Goal: Find specific page/section: Find specific page/section

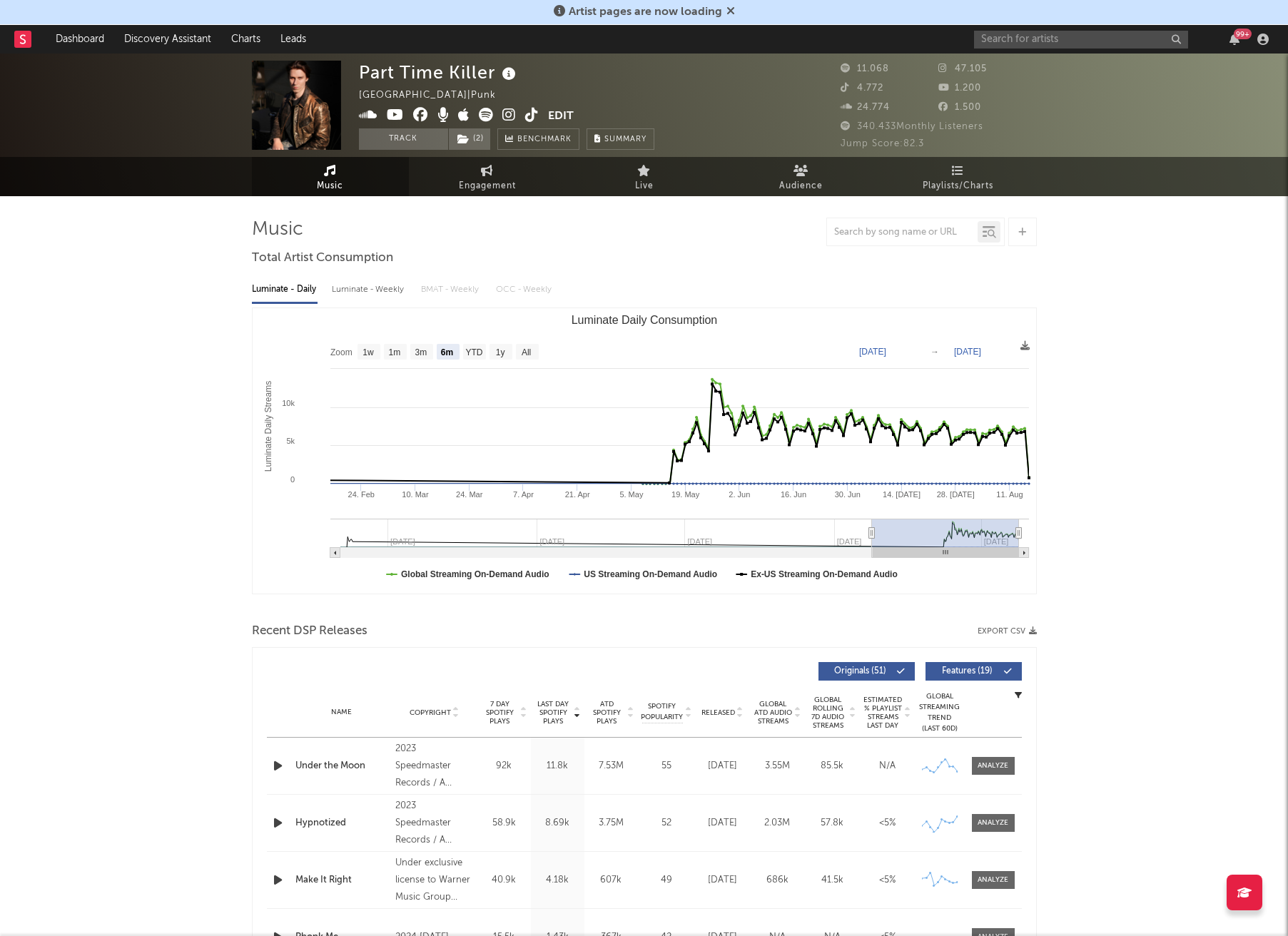
select select "6m"
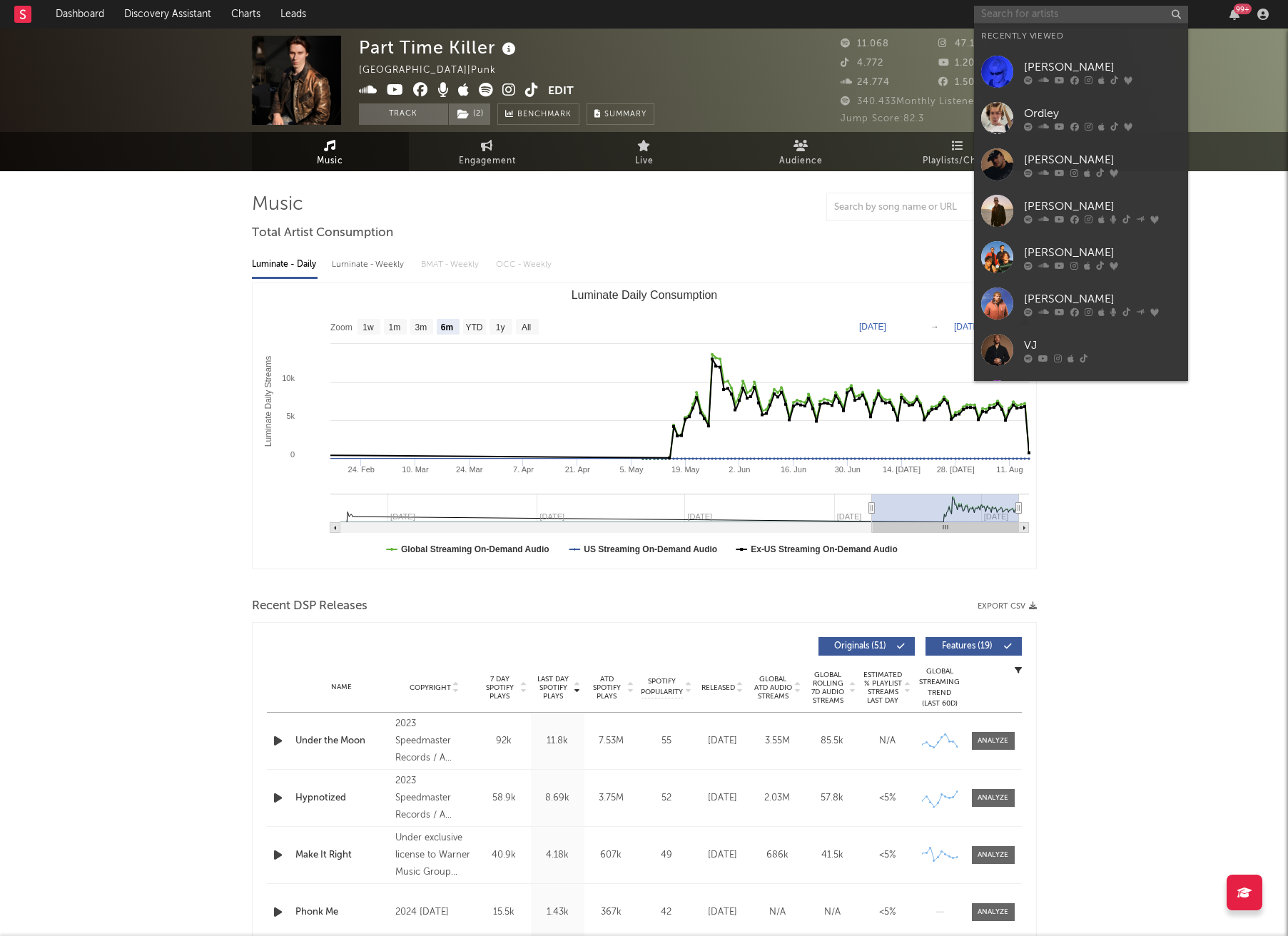
click at [1022, 11] on input "text" at bounding box center [1081, 14] width 214 height 18
click at [1109, 74] on div "[PERSON_NAME]" at bounding box center [1102, 67] width 157 height 17
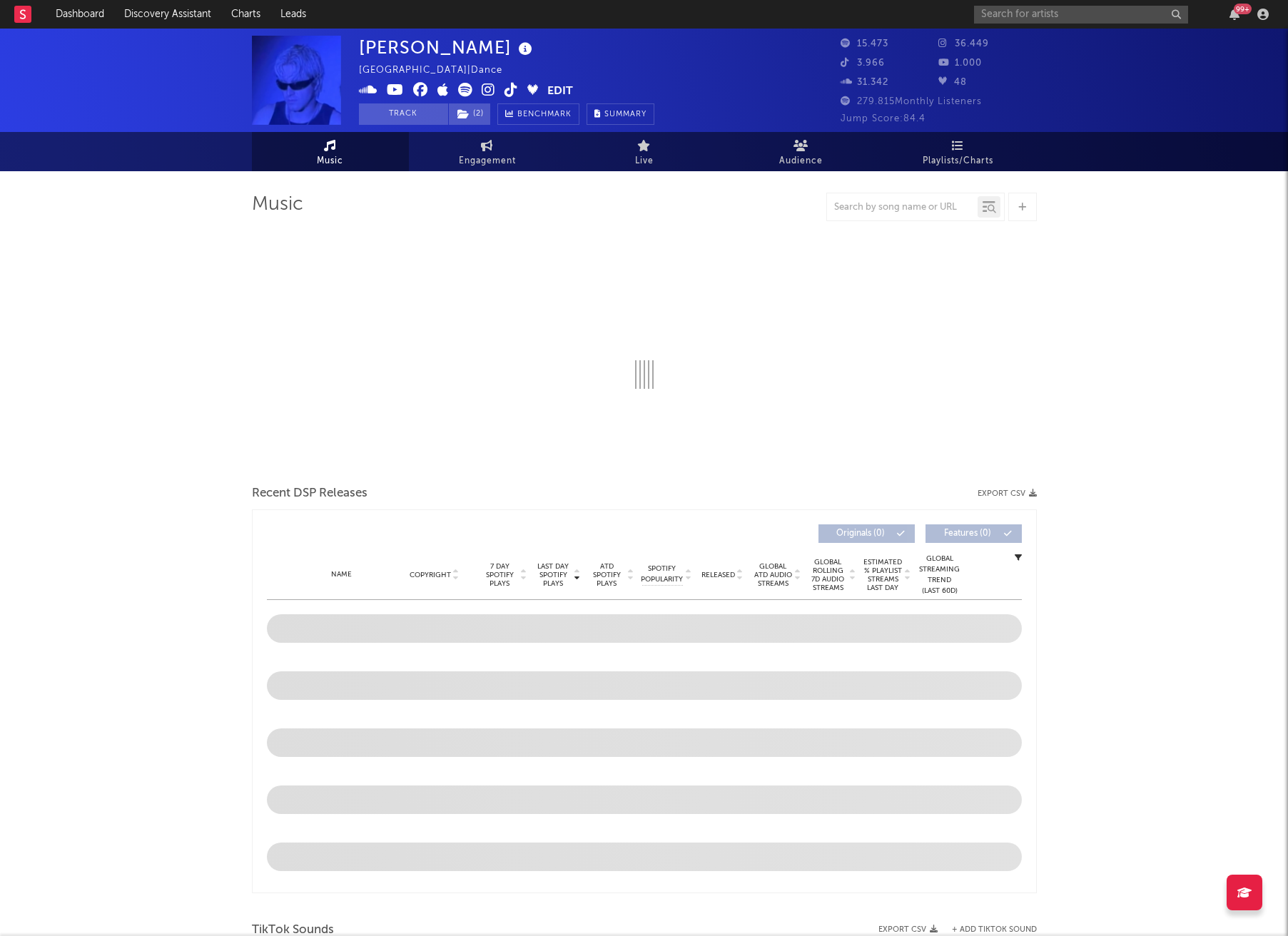
select select "6m"
